Goal: Information Seeking & Learning: Learn about a topic

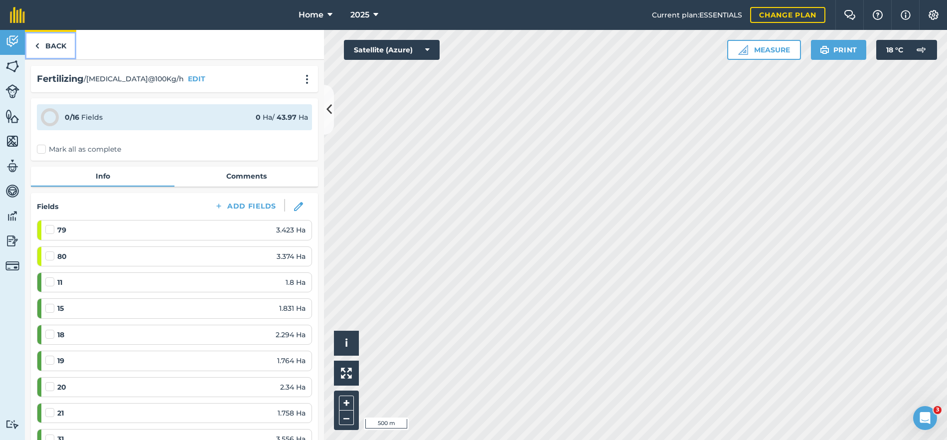
click at [51, 46] on link "Back" at bounding box center [50, 44] width 51 height 29
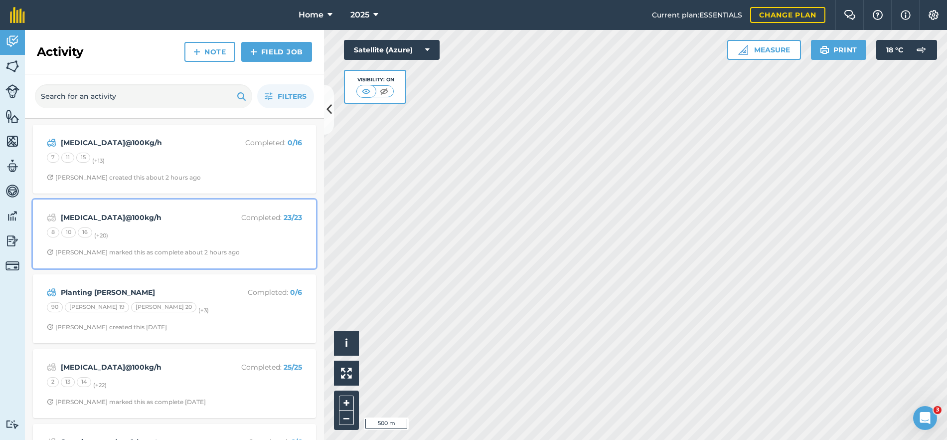
click at [220, 240] on div "8 10 16 (+ 20 )" at bounding box center [174, 233] width 255 height 13
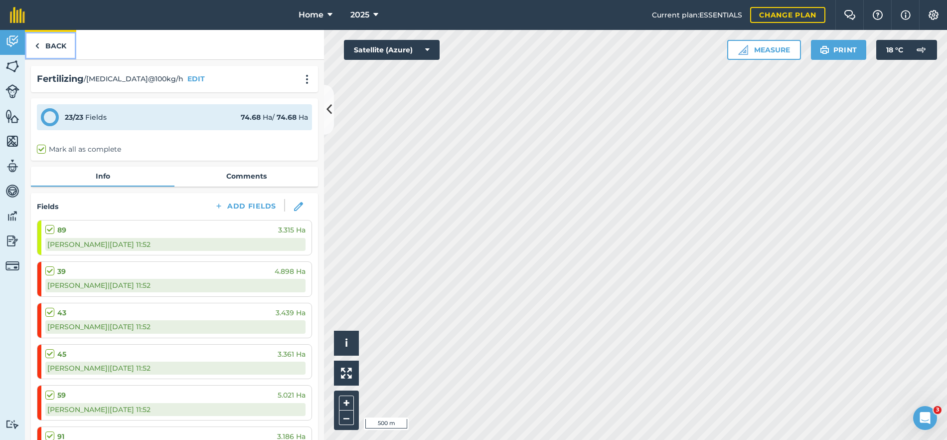
click at [47, 42] on link "Back" at bounding box center [50, 44] width 51 height 29
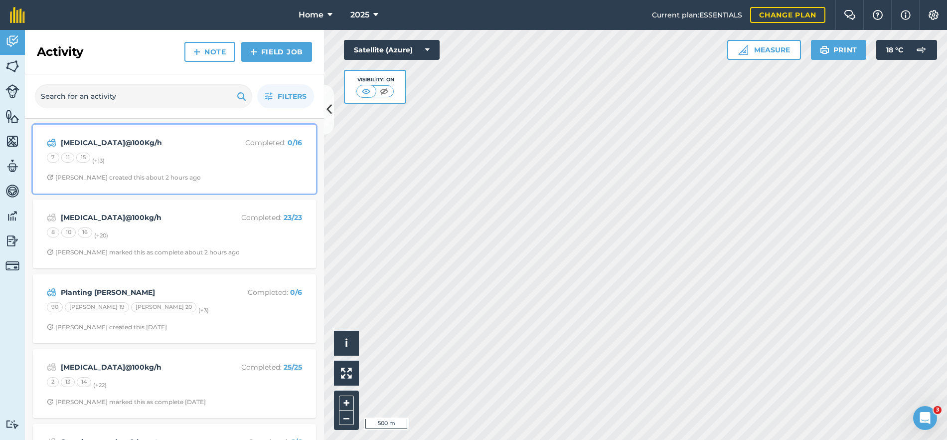
click at [214, 171] on div "[MEDICAL_DATA]@100Kg/h Completed : 0 / 16 7 11 15 (+ 13 ) [PERSON_NAME] created…" at bounding box center [174, 159] width 271 height 57
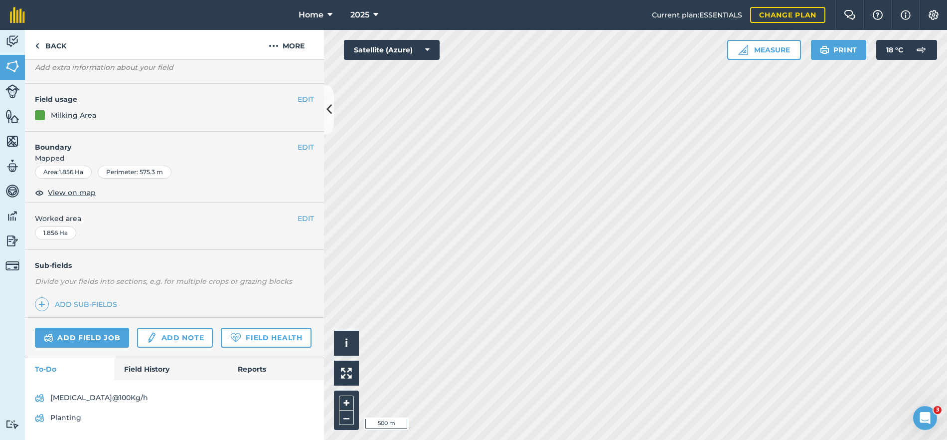
scroll to position [86, 0]
click at [152, 367] on link "Field History" at bounding box center [170, 369] width 113 height 22
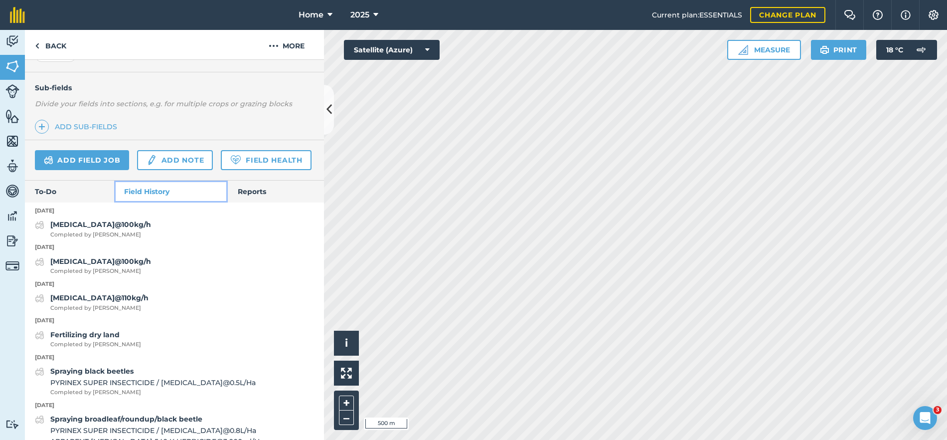
scroll to position [286, 0]
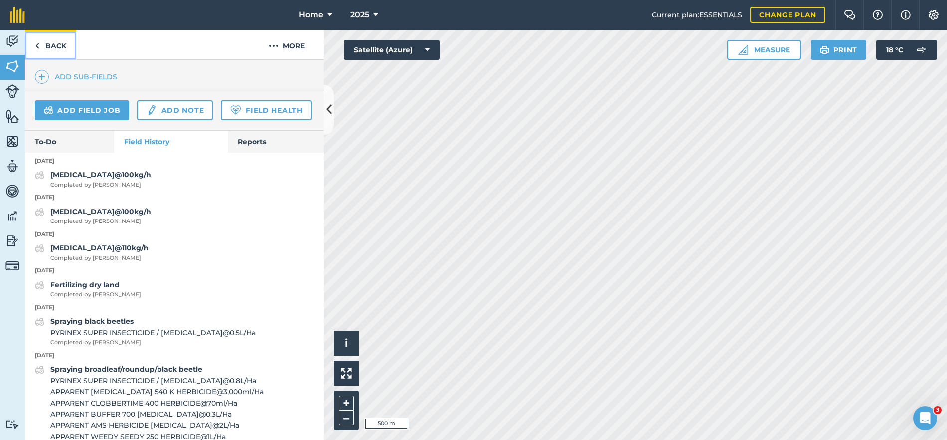
click at [52, 50] on link "Back" at bounding box center [50, 44] width 51 height 29
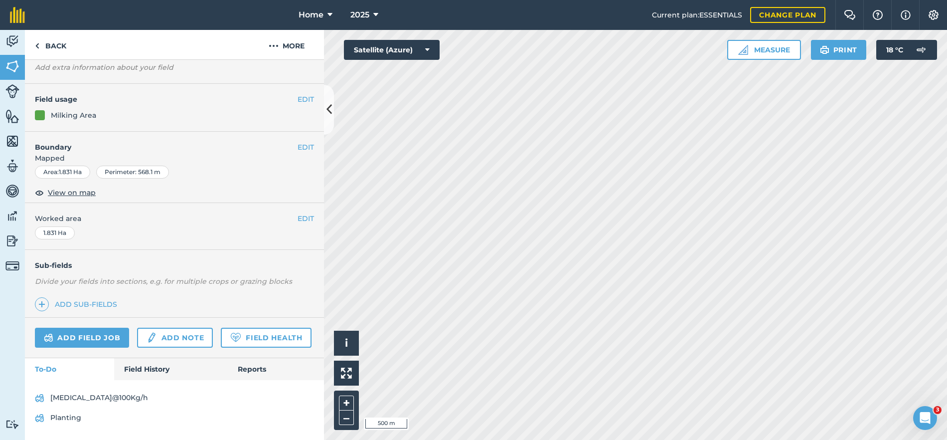
scroll to position [86, 0]
click at [151, 367] on link "Field History" at bounding box center [170, 369] width 113 height 22
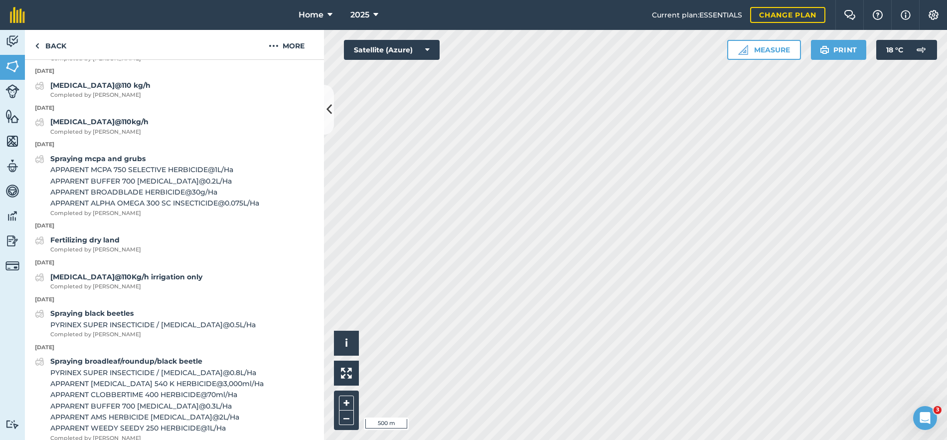
scroll to position [435, 0]
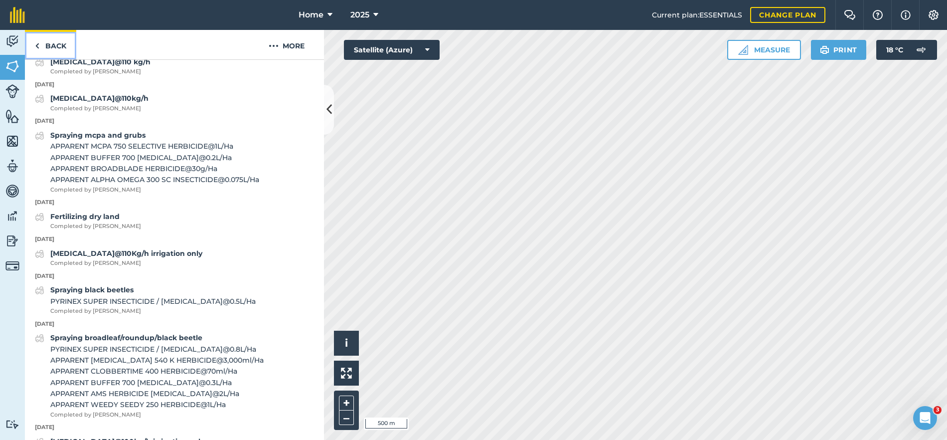
click at [55, 58] on link "Back" at bounding box center [50, 44] width 51 height 29
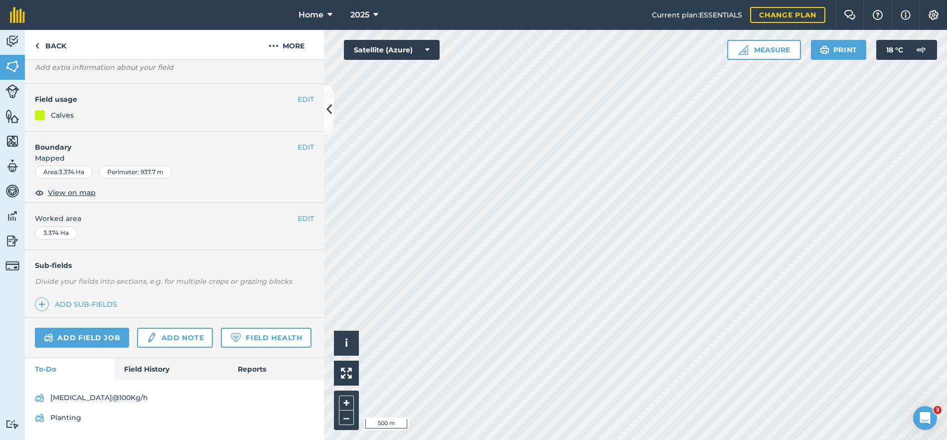
scroll to position [86, 0]
click at [139, 367] on link "Field History" at bounding box center [170, 369] width 113 height 22
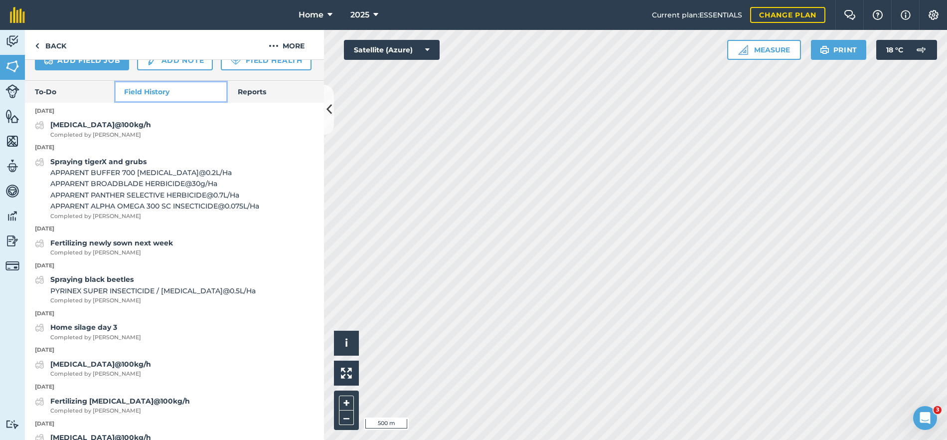
scroll to position [286, 0]
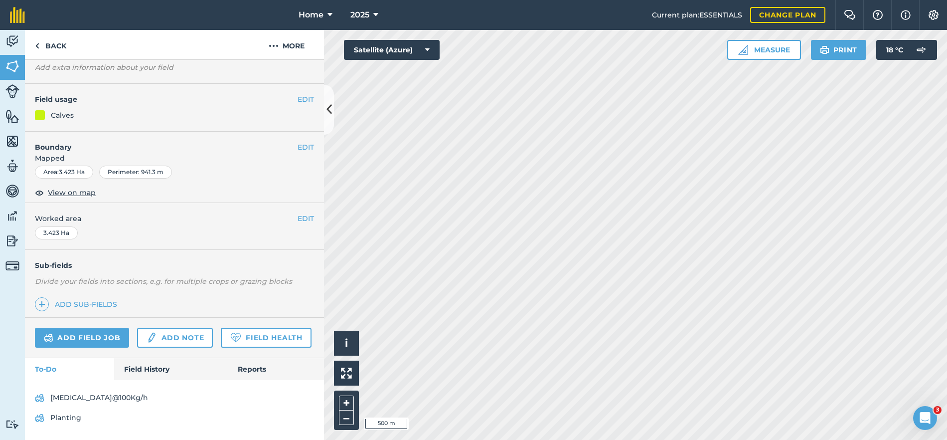
scroll to position [86, 0]
click at [62, 51] on link "Back" at bounding box center [50, 44] width 51 height 29
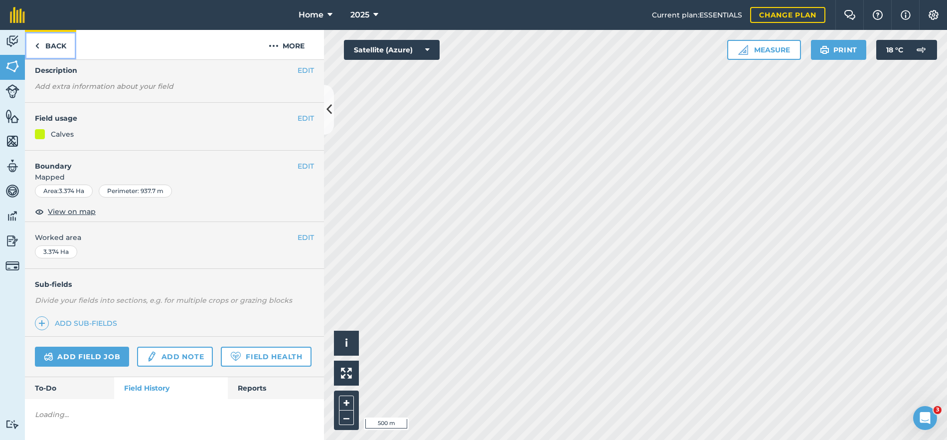
scroll to position [286, 0]
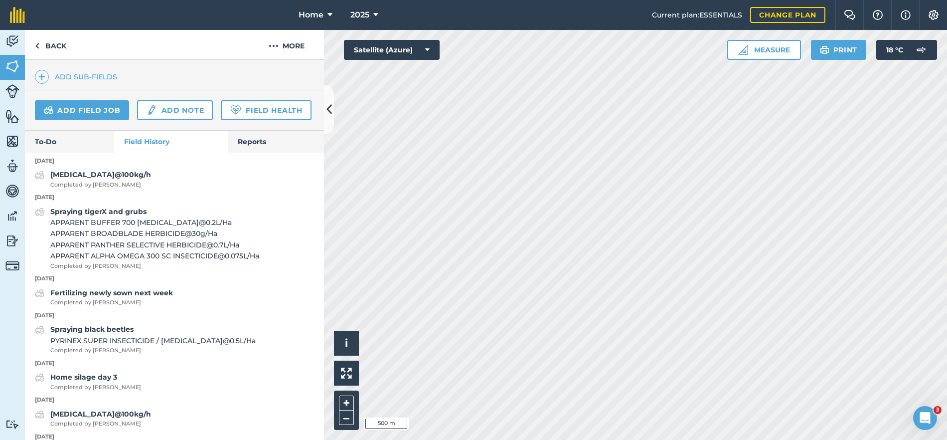
scroll to position [57, 0]
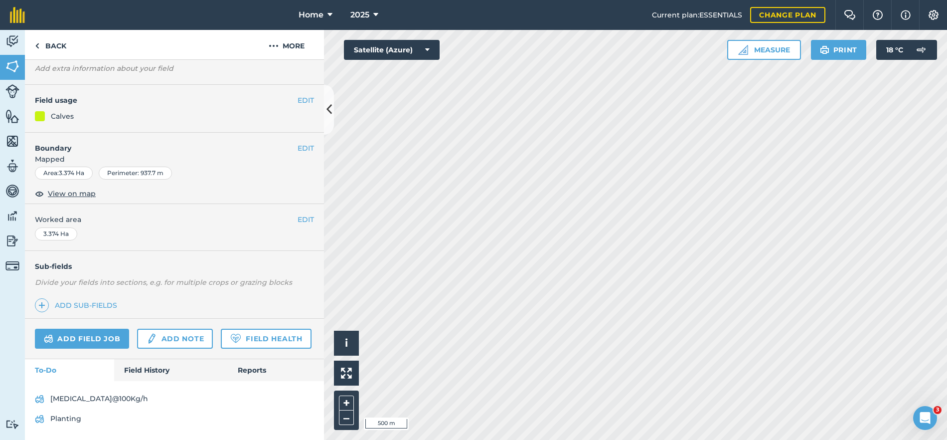
scroll to position [86, 0]
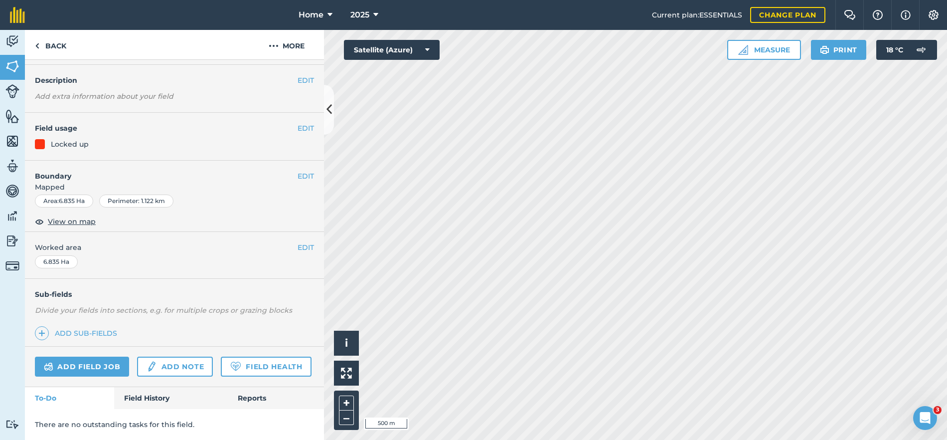
scroll to position [57, 0]
click at [145, 406] on link "Field History" at bounding box center [170, 398] width 113 height 22
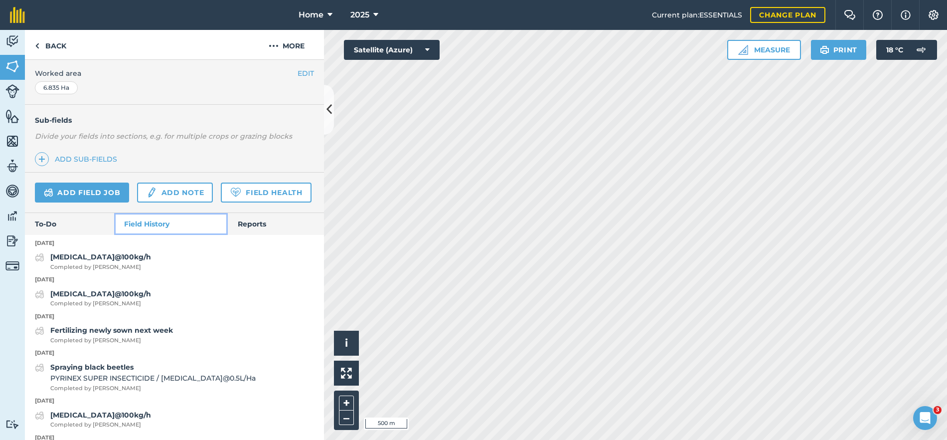
scroll to position [207, 0]
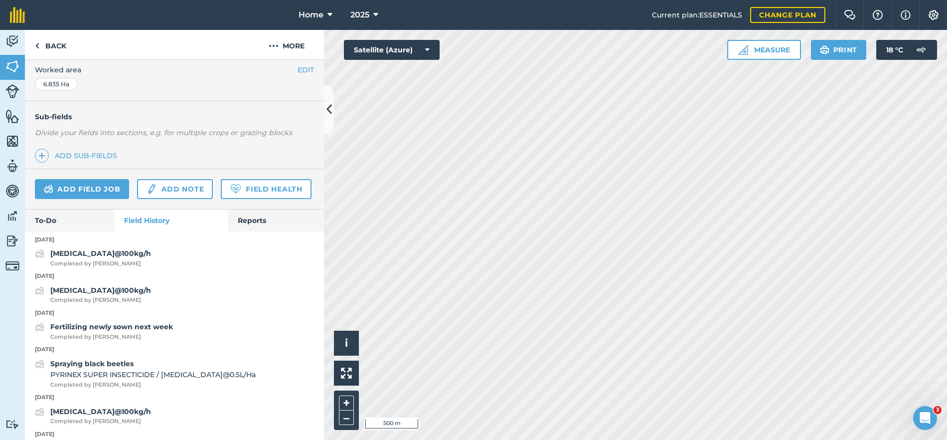
scroll to position [66, 0]
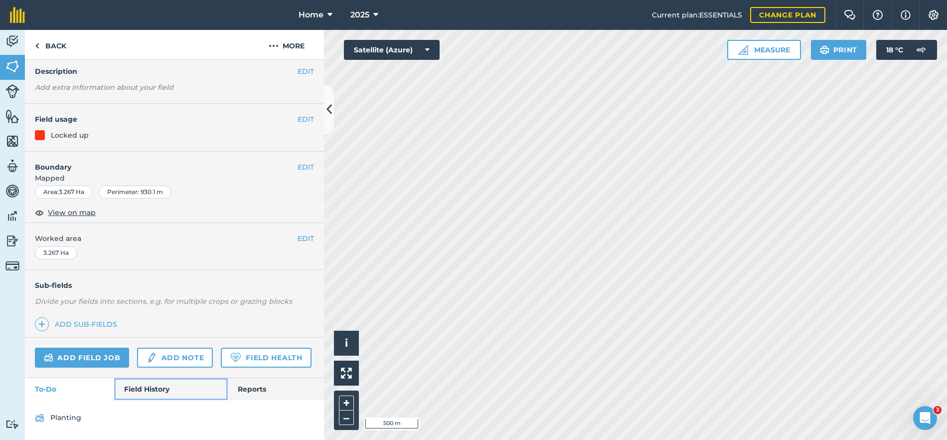
click at [155, 390] on link "Field History" at bounding box center [170, 389] width 113 height 22
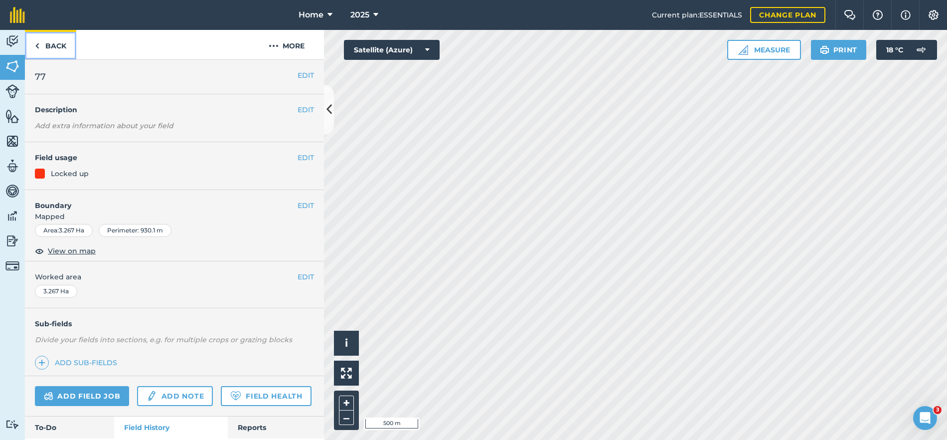
click at [57, 47] on link "Back" at bounding box center [50, 44] width 51 height 29
click at [44, 52] on link "Back" at bounding box center [50, 44] width 51 height 29
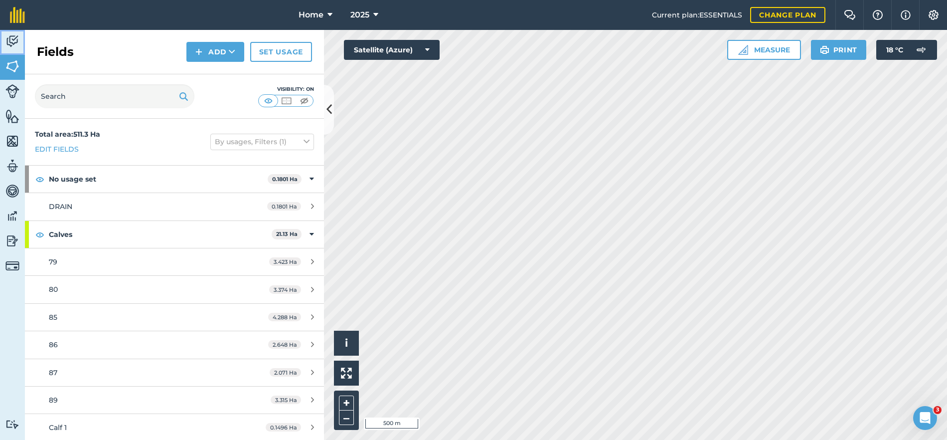
click at [20, 44] on link "Activity" at bounding box center [12, 42] width 25 height 25
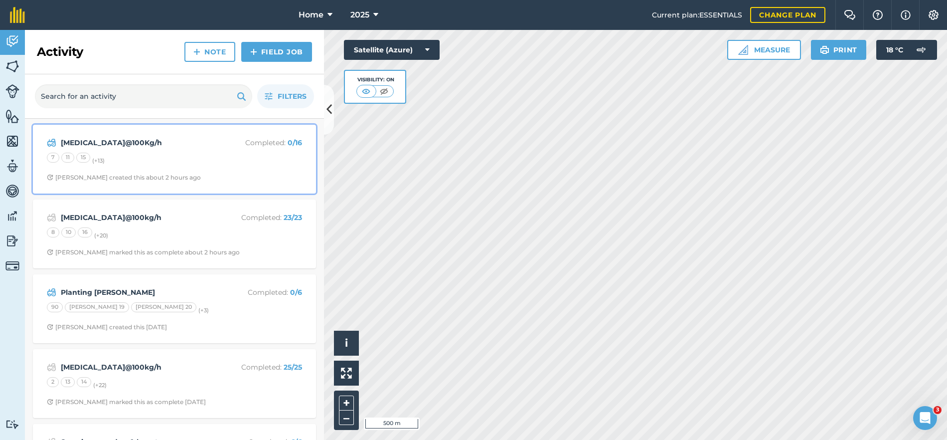
click at [237, 176] on span "[PERSON_NAME] created this about 2 hours ago" at bounding box center [174, 177] width 255 height 8
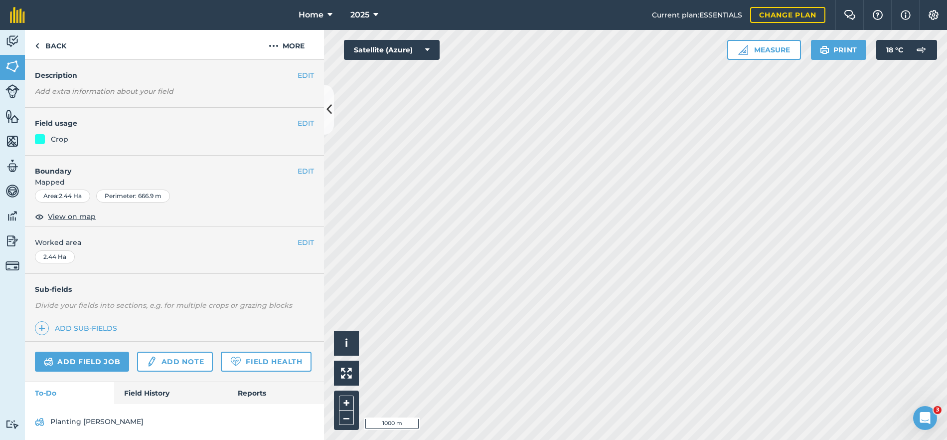
scroll to position [66, 0]
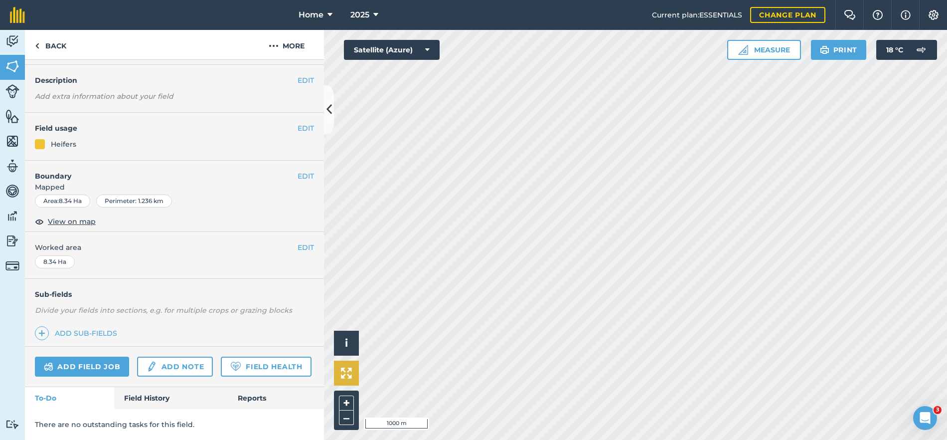
scroll to position [57, 0]
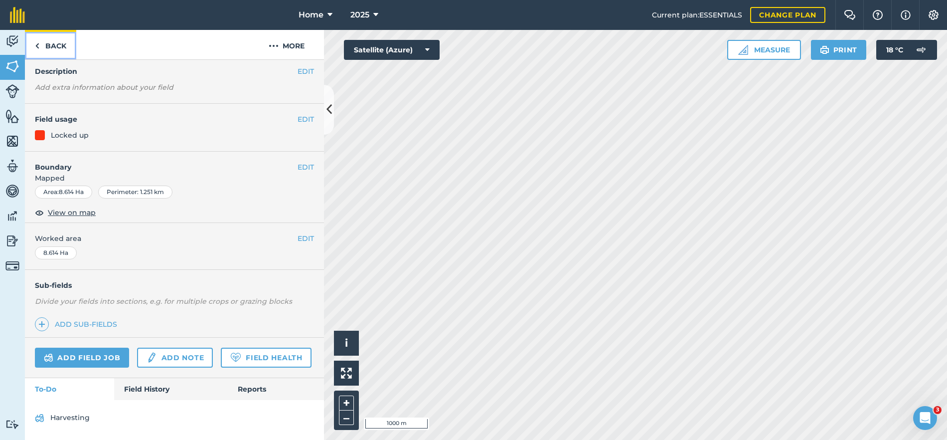
click at [50, 44] on link "Back" at bounding box center [50, 44] width 51 height 29
